Goal: Information Seeking & Learning: Find specific fact

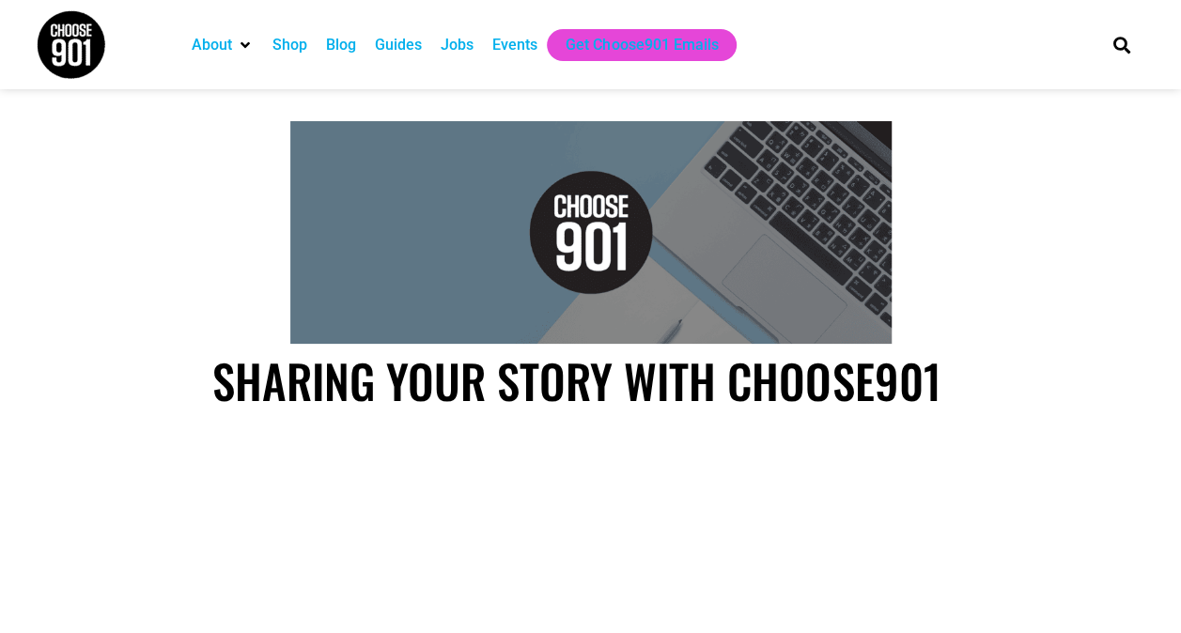
click at [339, 45] on div "Blog" at bounding box center [341, 45] width 30 height 23
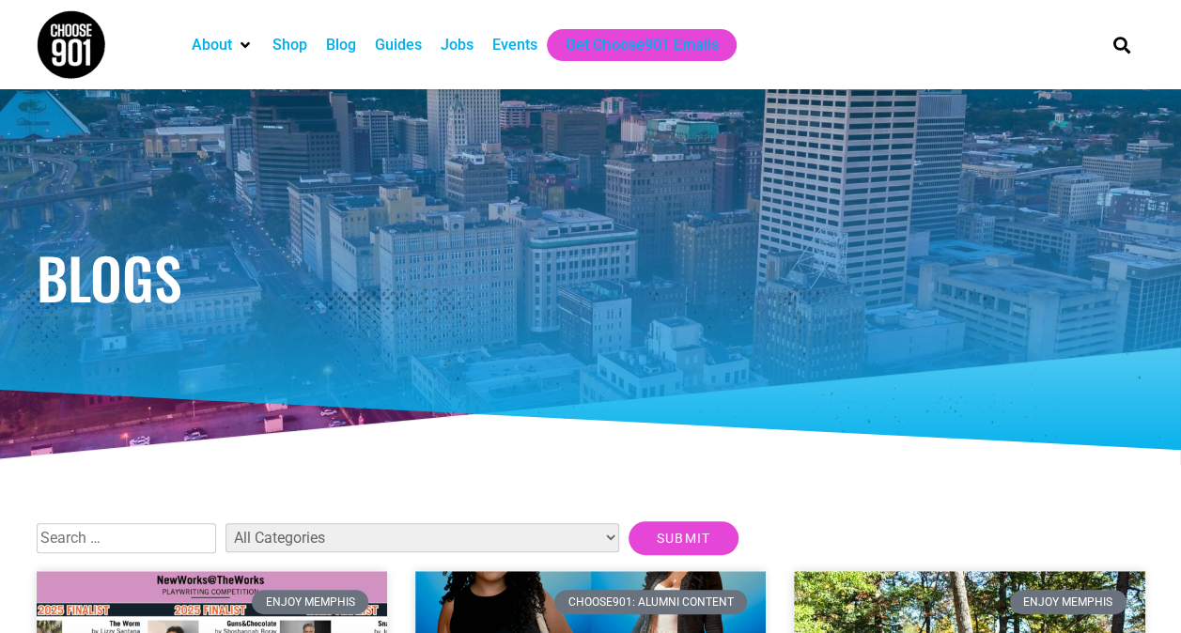
scroll to position [304, 0]
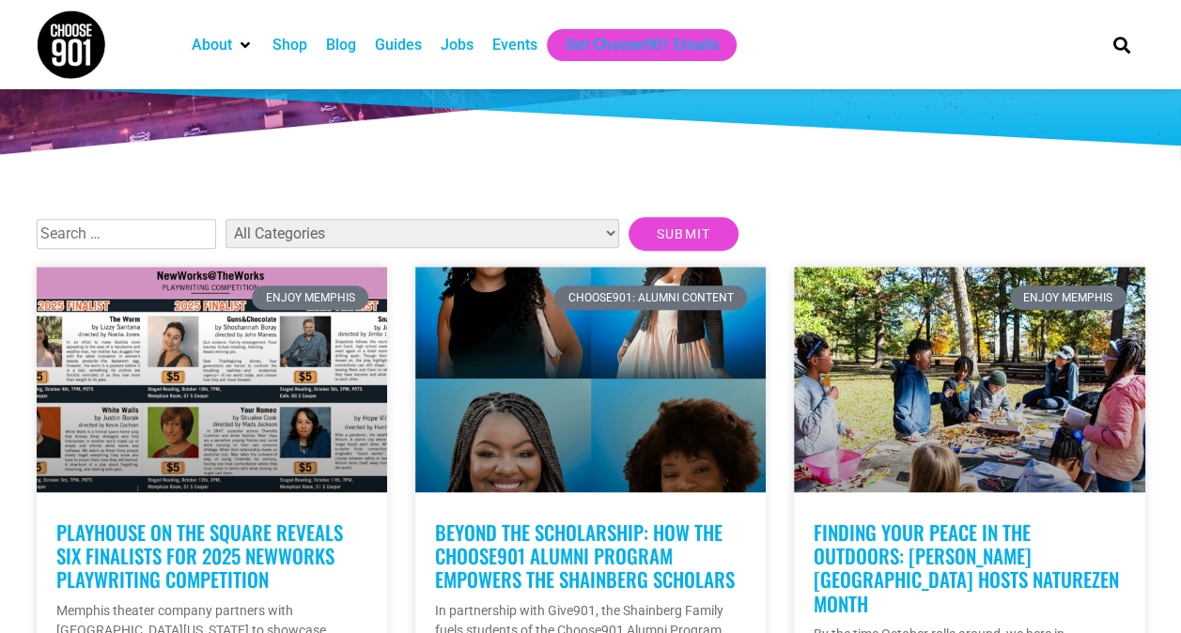
click at [178, 237] on input "text" at bounding box center [126, 234] width 179 height 30
type input "the collective blueprint"
click at [628, 217] on input "Submit" at bounding box center [683, 234] width 111 height 34
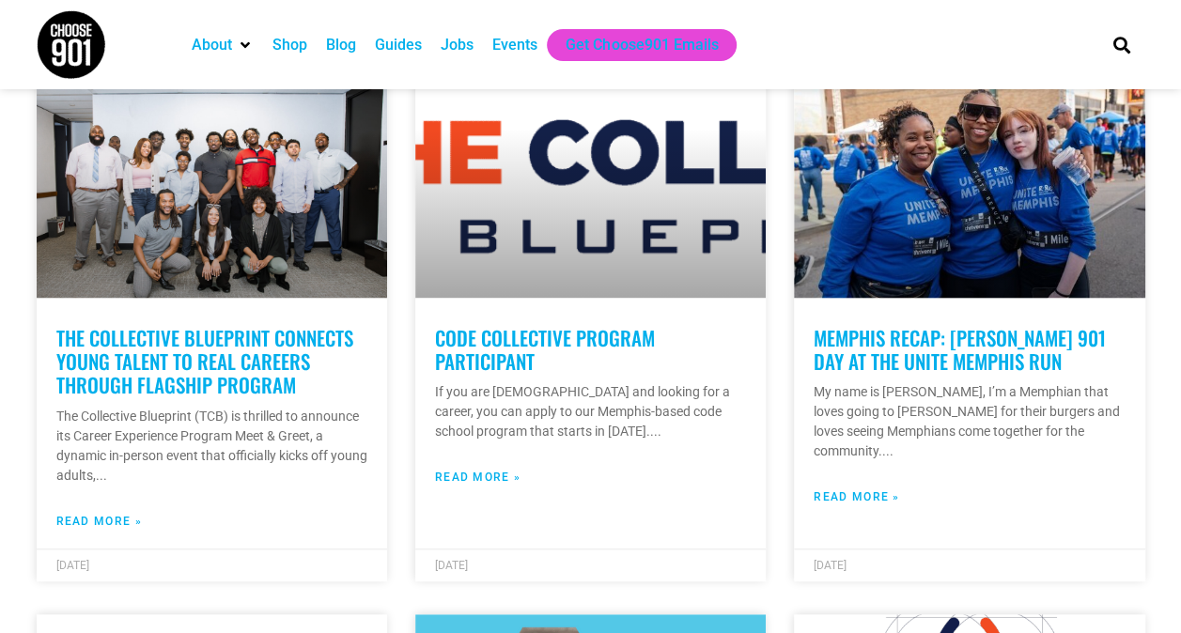
scroll to position [450, 0]
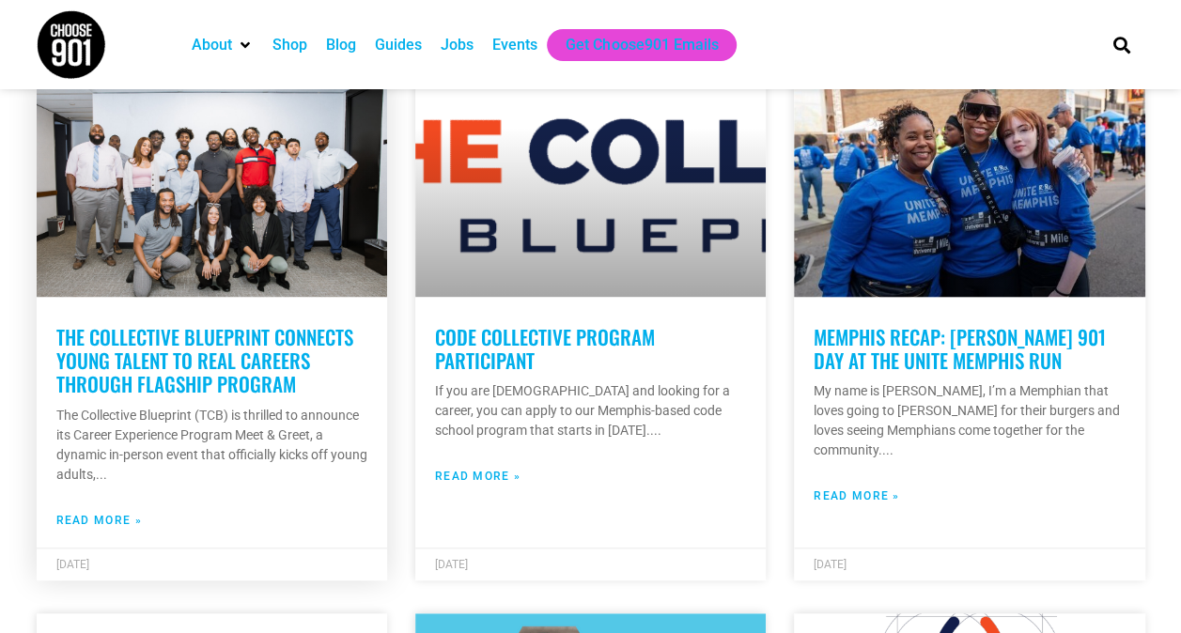
click at [225, 355] on link "The Collective Blueprint Connects Young Talent to Real Careers Through Flagship…" at bounding box center [204, 360] width 297 height 76
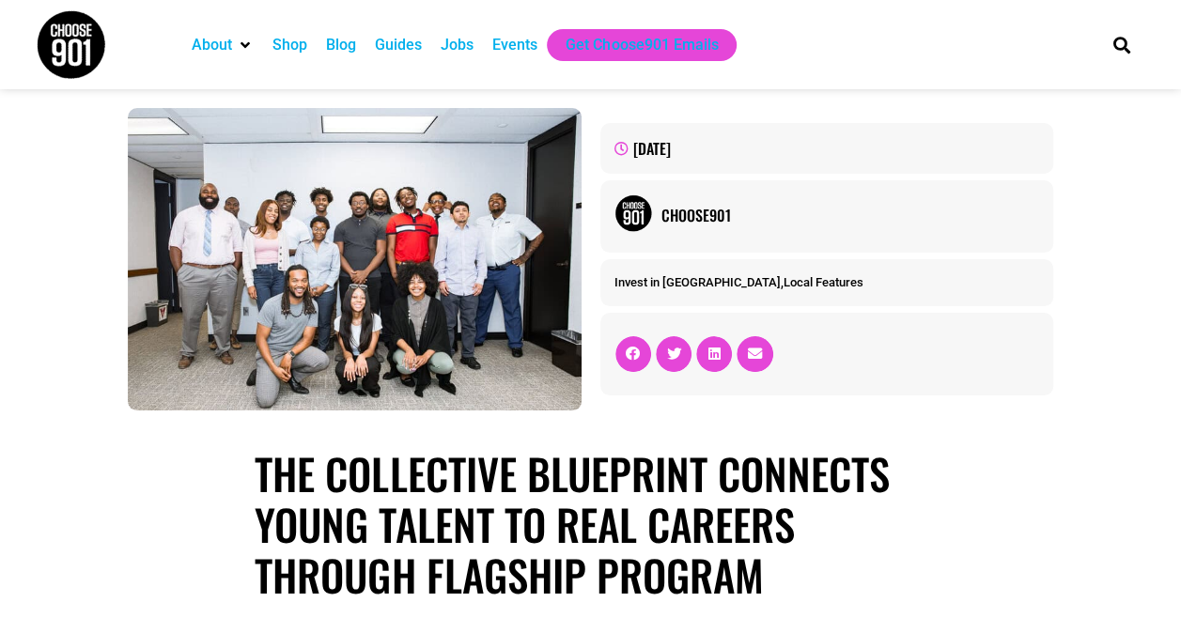
click at [366, 10] on div "About Contact Us Donate Shop Blog Guides Jobs Events Get Choose901 Emails" at bounding box center [631, 44] width 917 height 89
